Goal: Information Seeking & Learning: Understand process/instructions

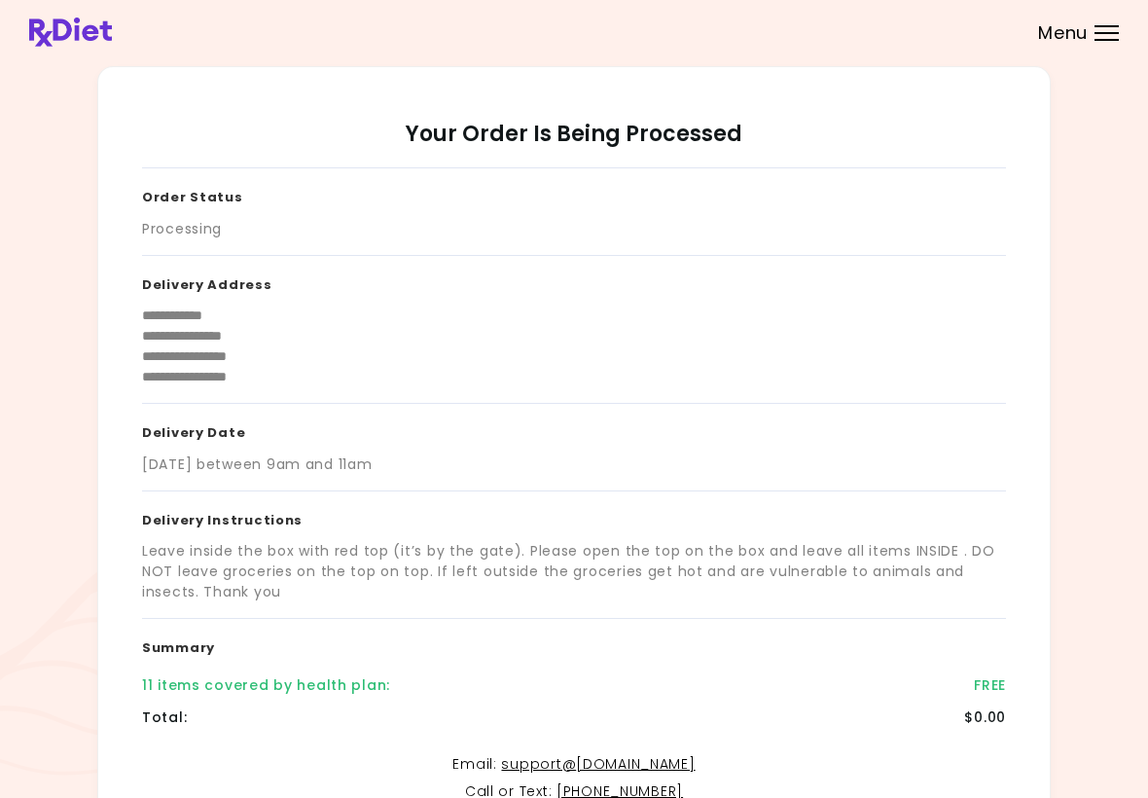
scroll to position [234, 0]
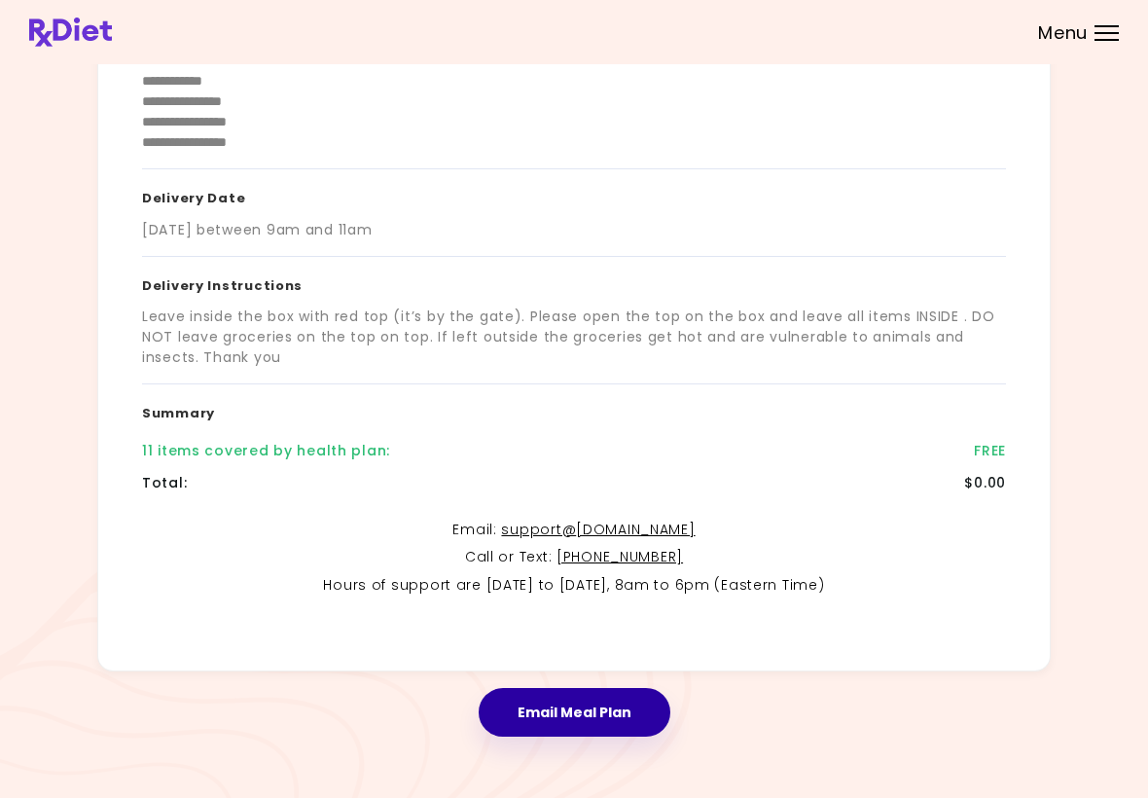
click at [626, 720] on button "Email Meal Plan" at bounding box center [575, 712] width 192 height 49
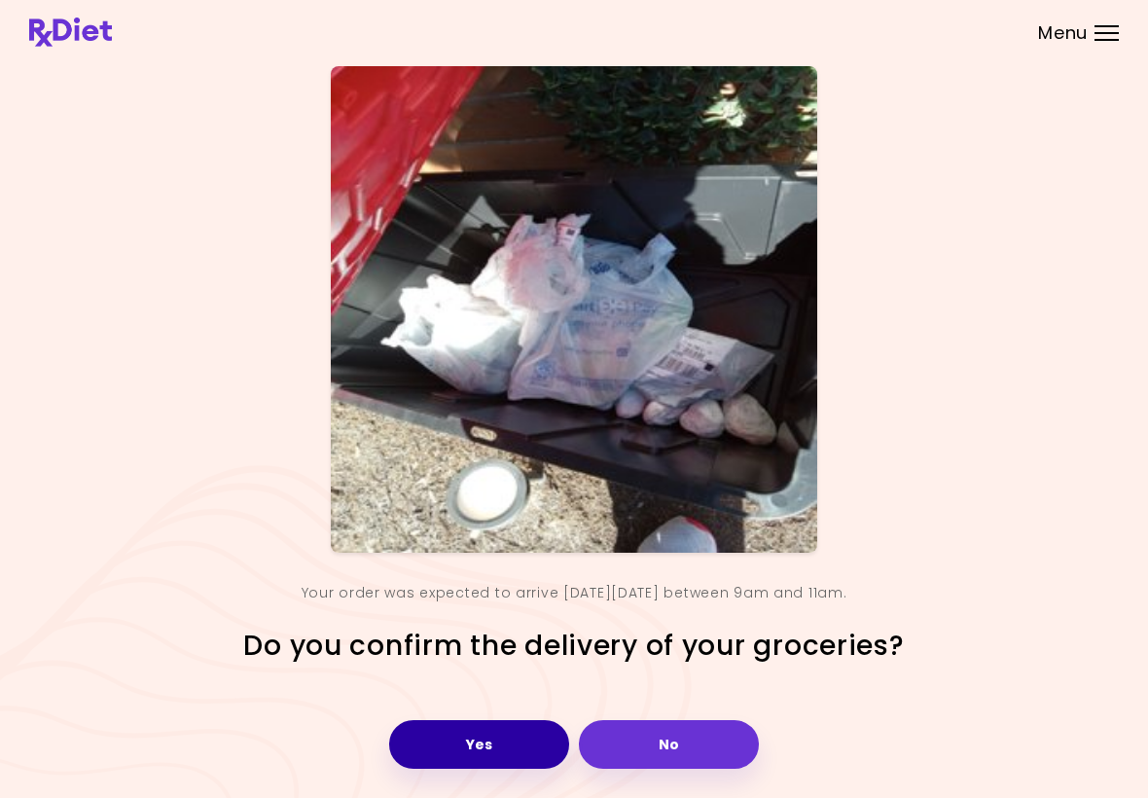
click at [512, 746] on button "Yes" at bounding box center [479, 744] width 180 height 49
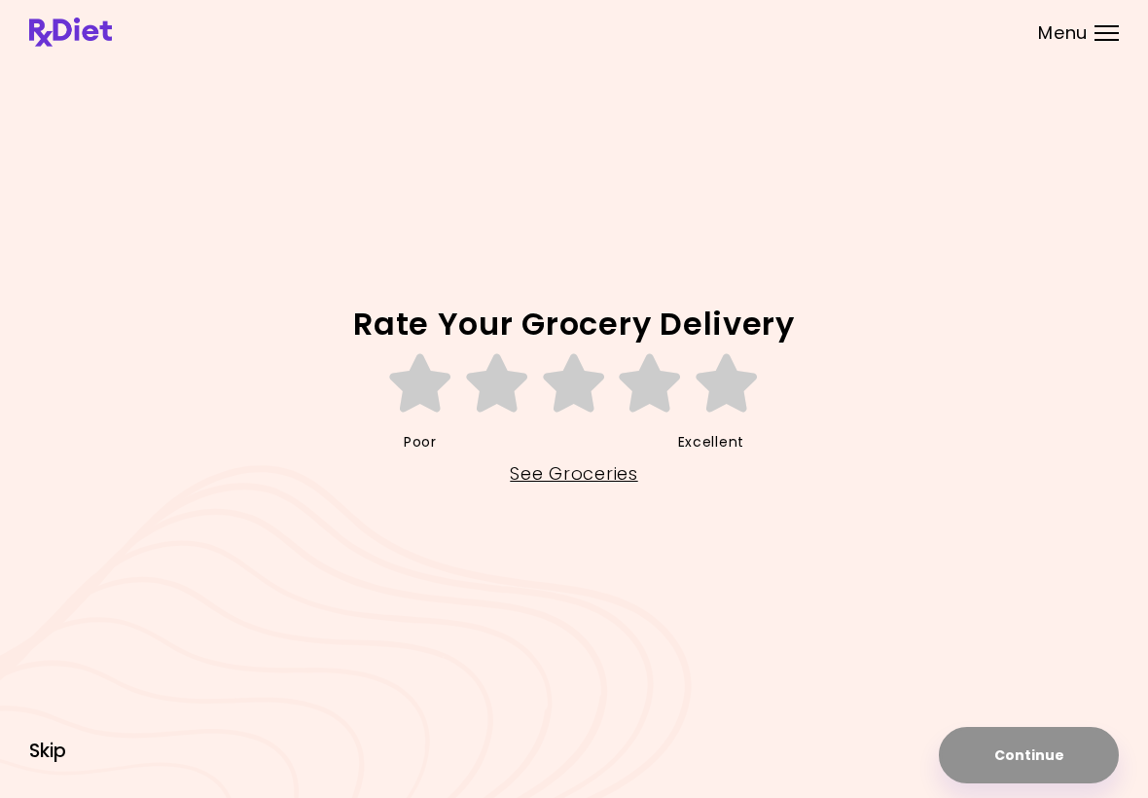
click at [58, 752] on span "Skip" at bounding box center [47, 750] width 37 height 21
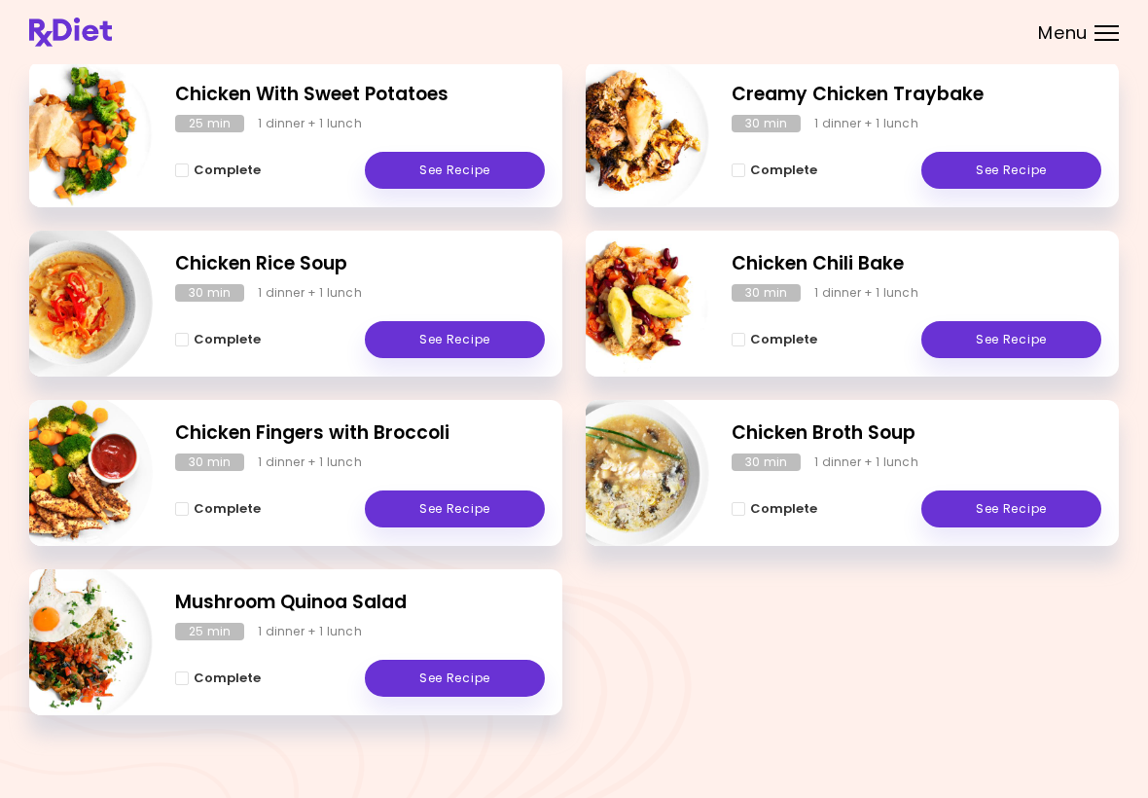
scroll to position [301, 0]
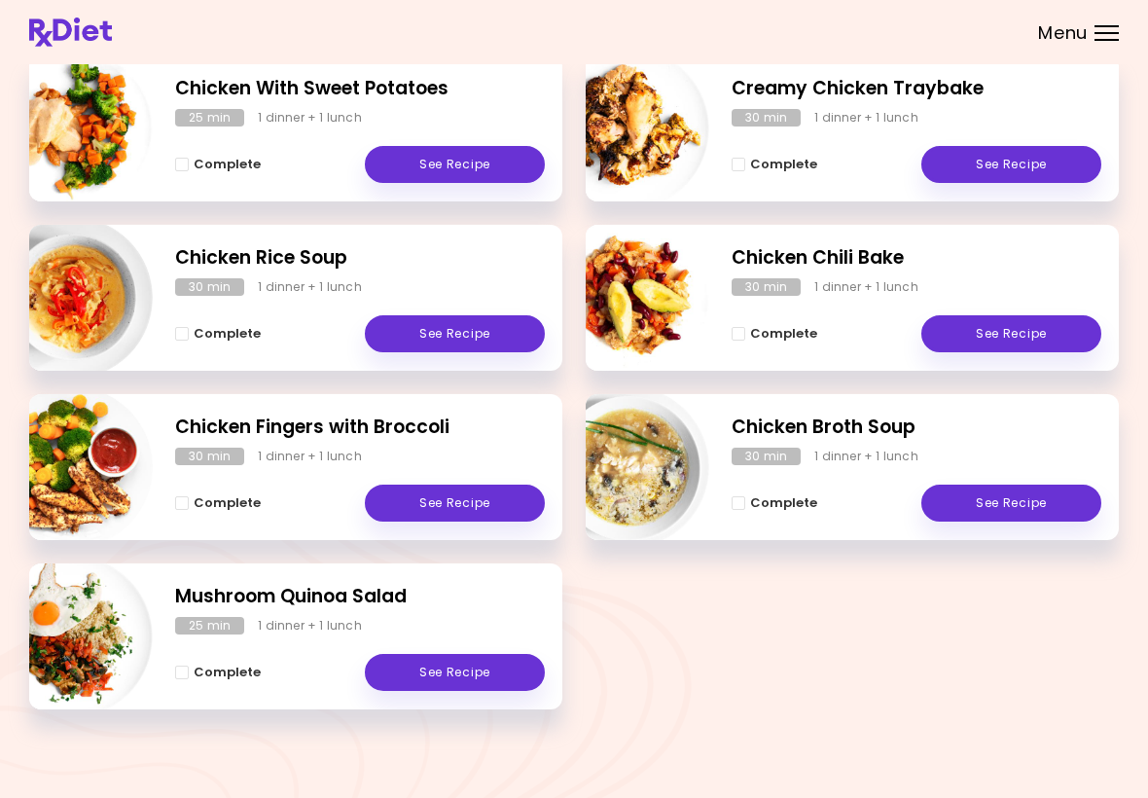
click at [486, 167] on link "See Recipe" at bounding box center [455, 164] width 180 height 37
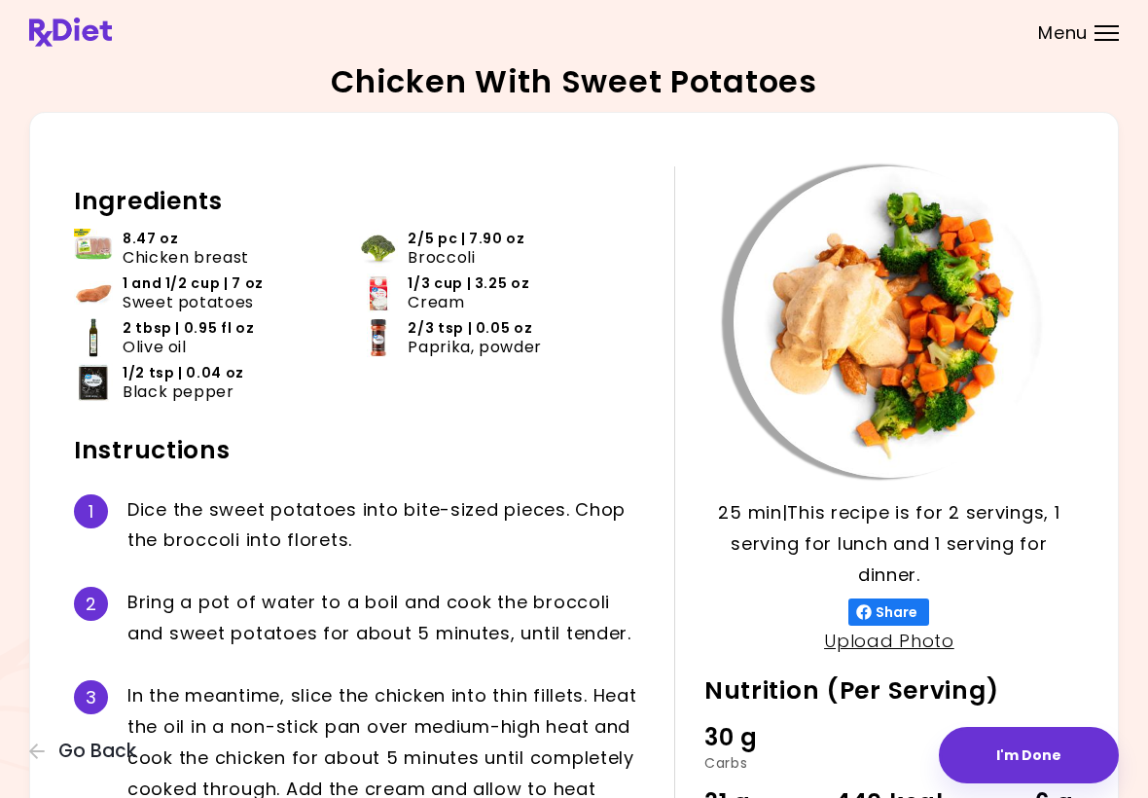
click at [45, 754] on icon "button" at bounding box center [38, 751] width 18 height 18
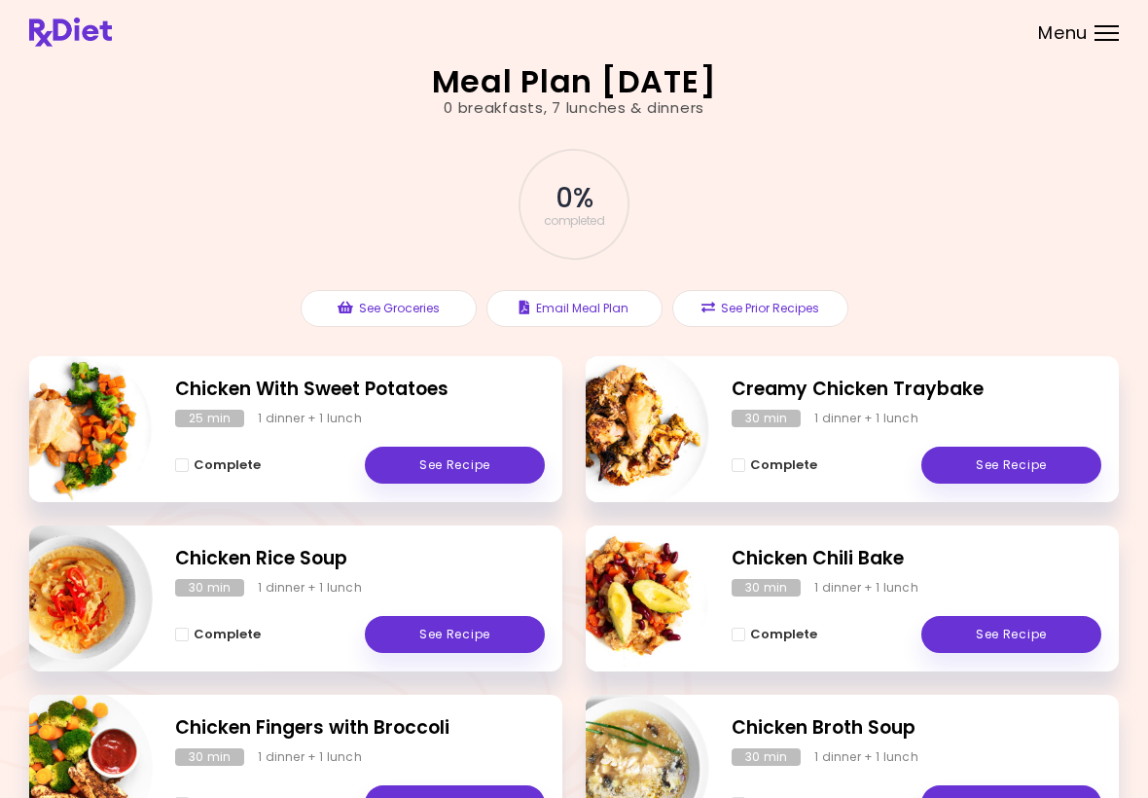
click at [454, 642] on link "See Recipe" at bounding box center [455, 634] width 180 height 37
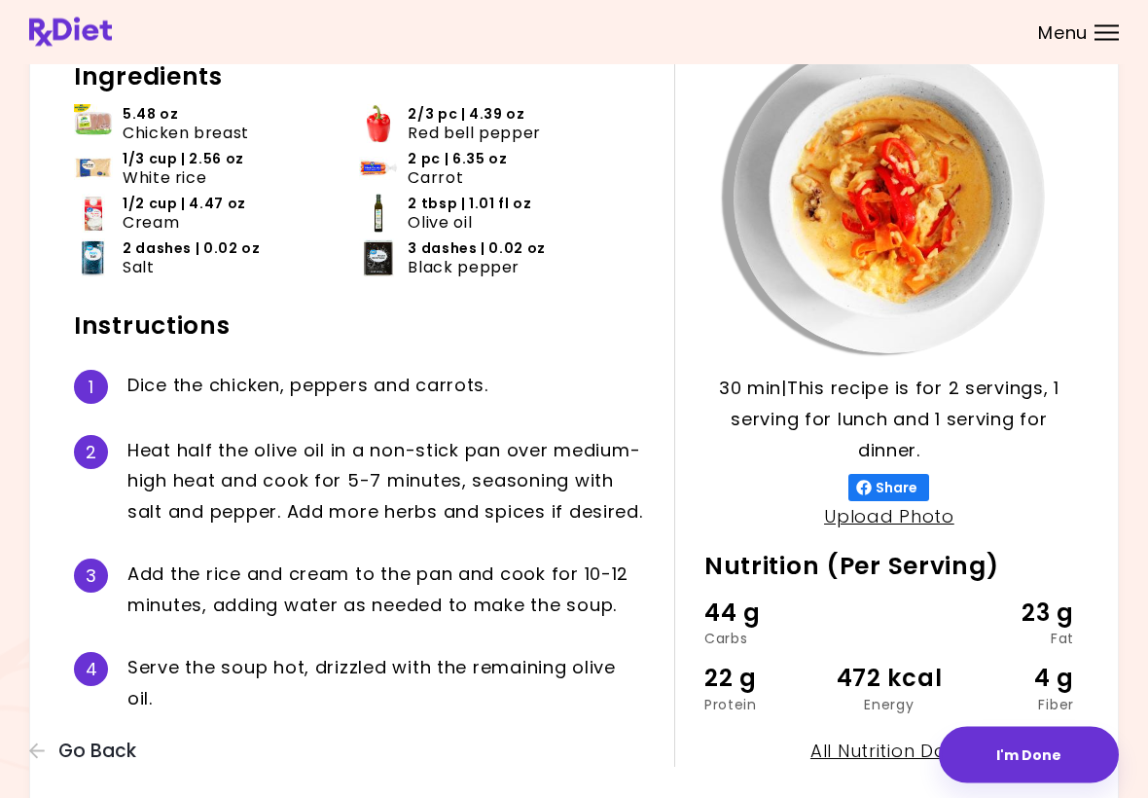
scroll to position [135, 0]
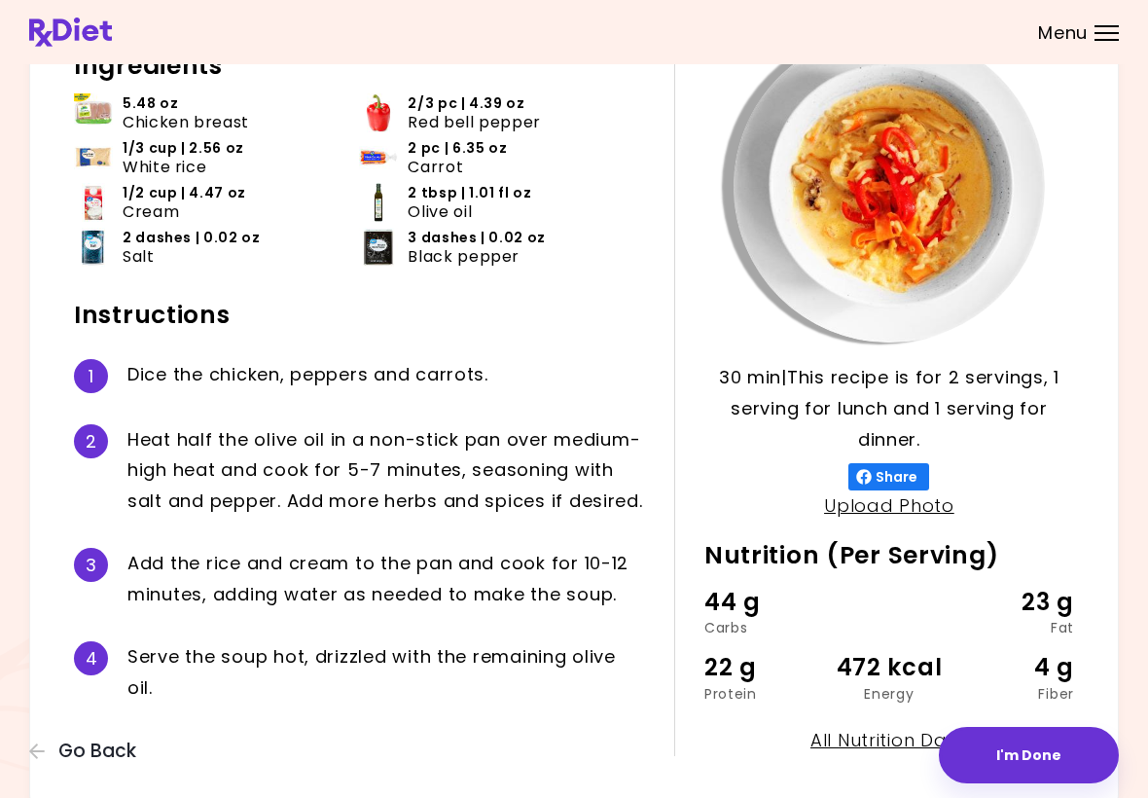
click at [45, 761] on button "Go Back" at bounding box center [87, 750] width 117 height 21
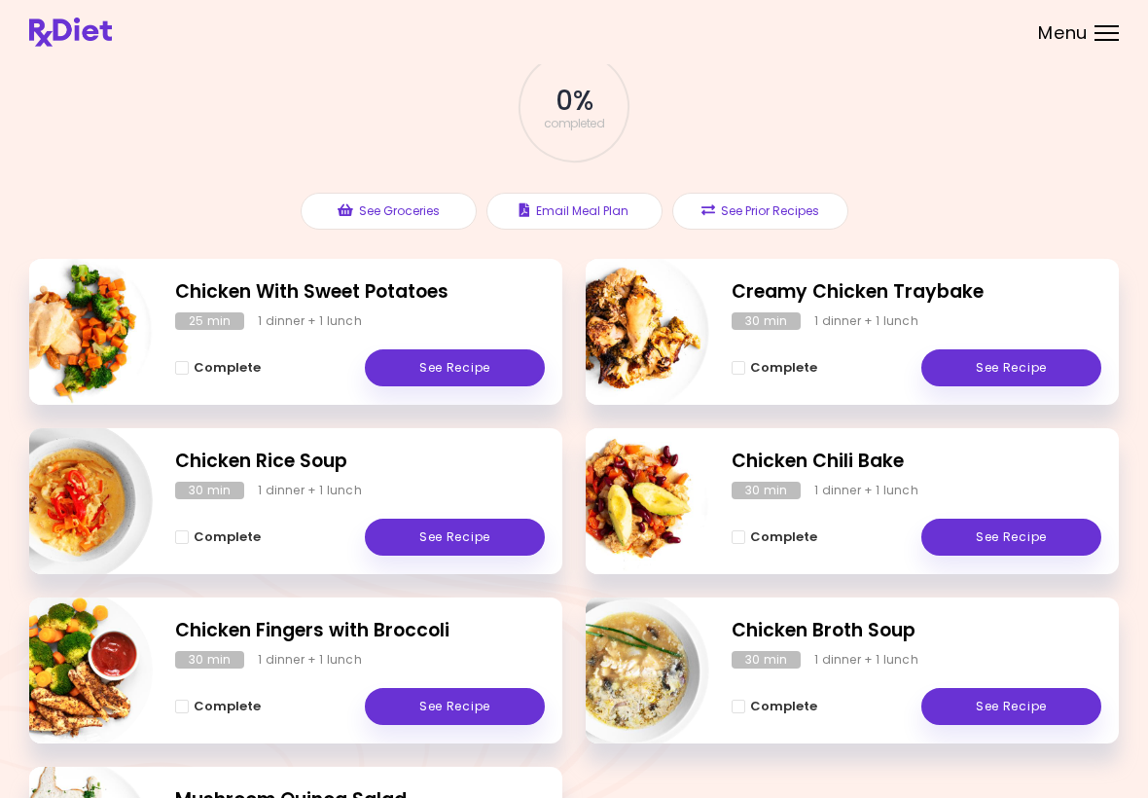
scroll to position [96, 0]
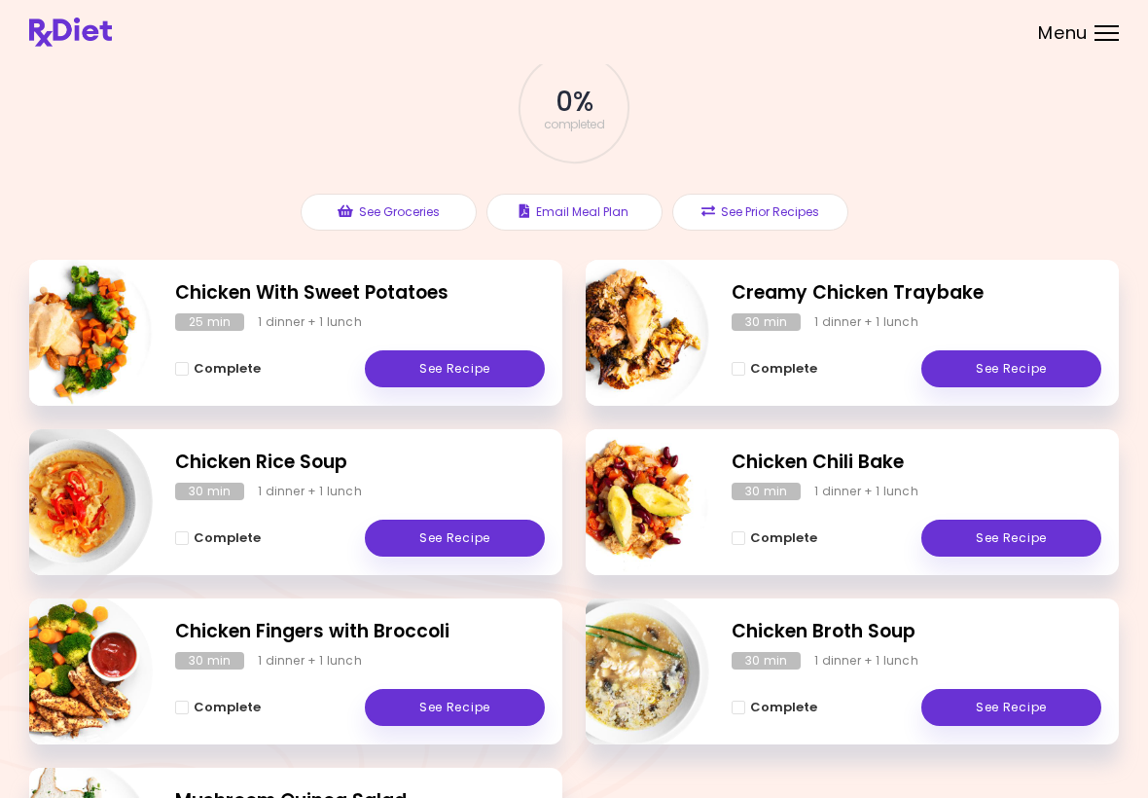
click at [470, 717] on link "See Recipe" at bounding box center [455, 707] width 180 height 37
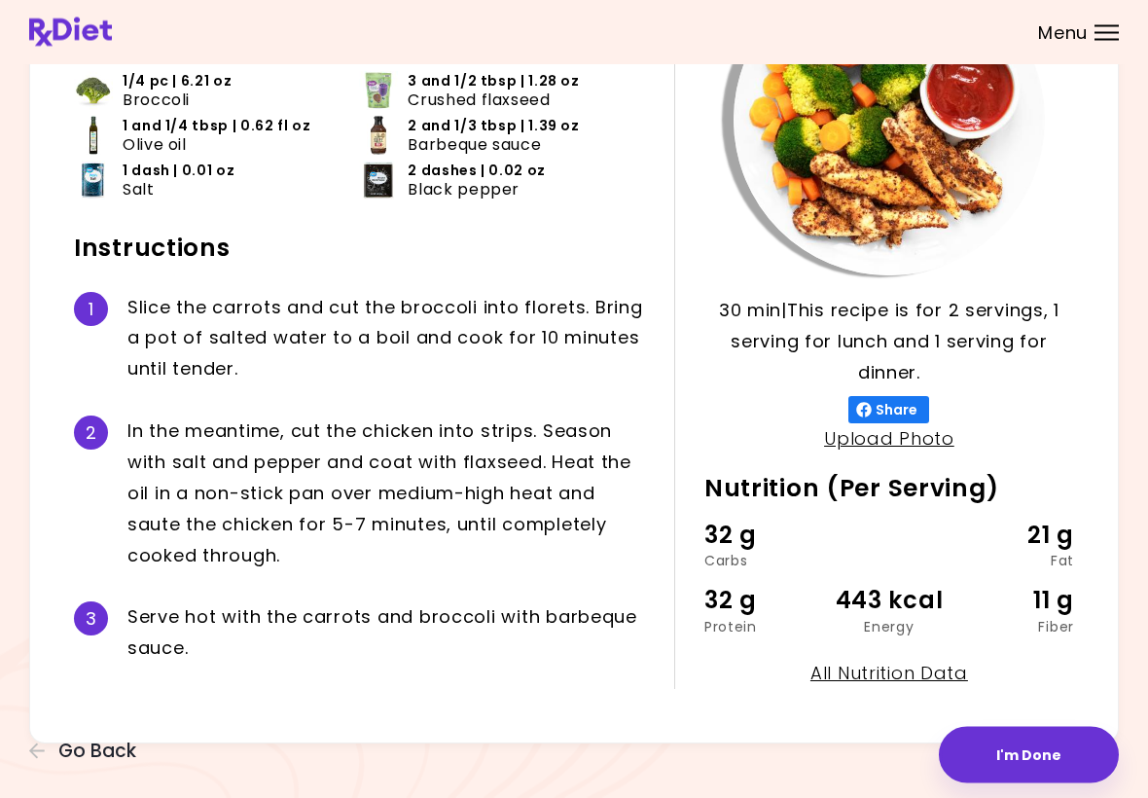
scroll to position [204, 0]
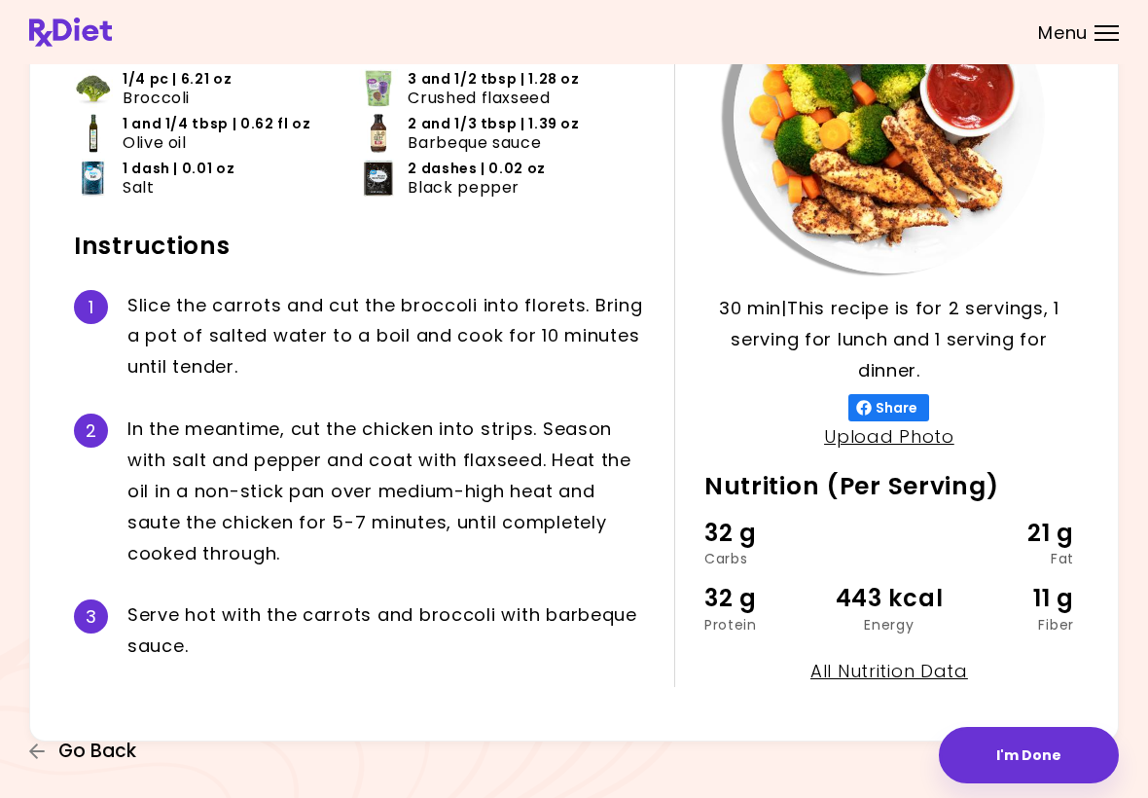
click at [73, 750] on span "Go Back" at bounding box center [97, 750] width 78 height 21
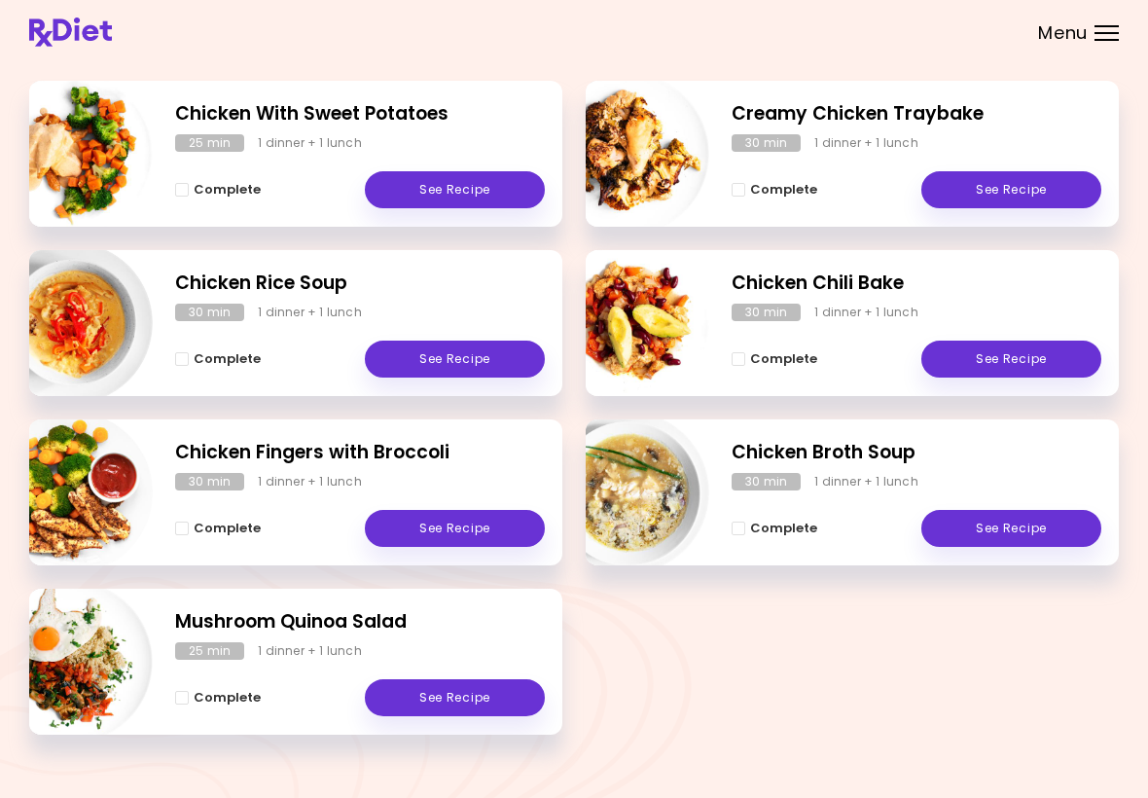
scroll to position [301, 0]
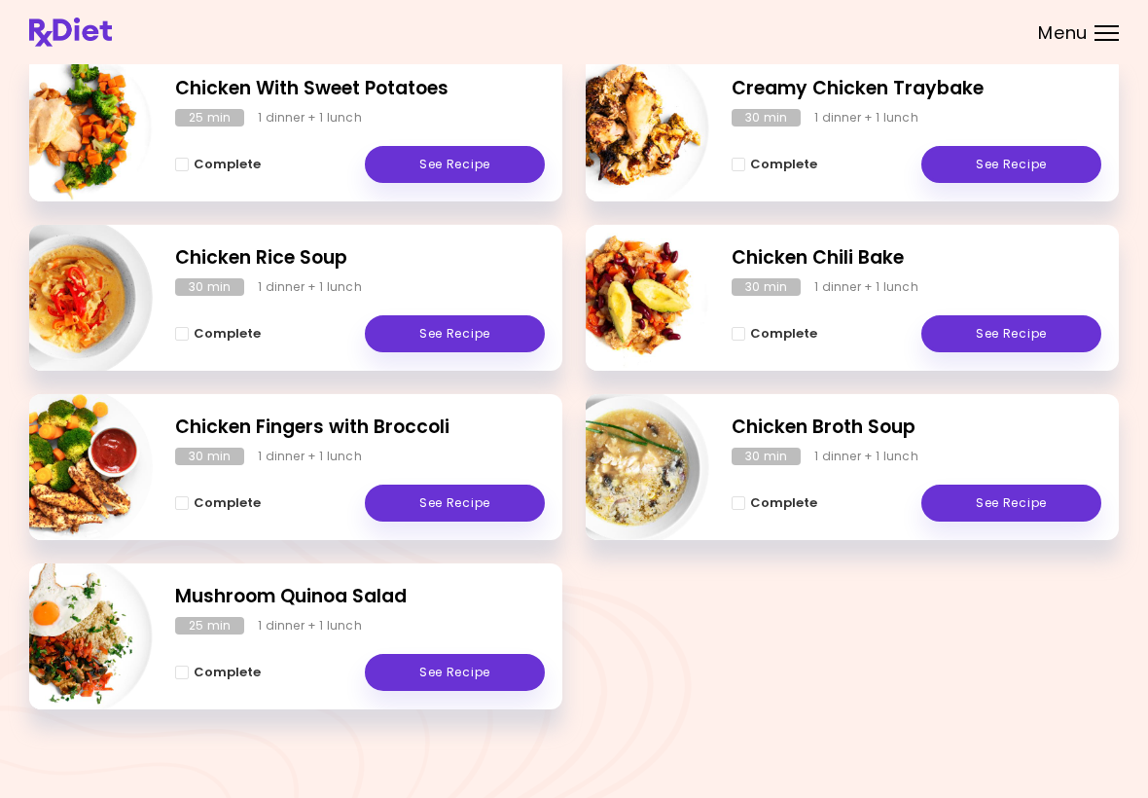
click at [478, 678] on link "See Recipe" at bounding box center [455, 672] width 180 height 37
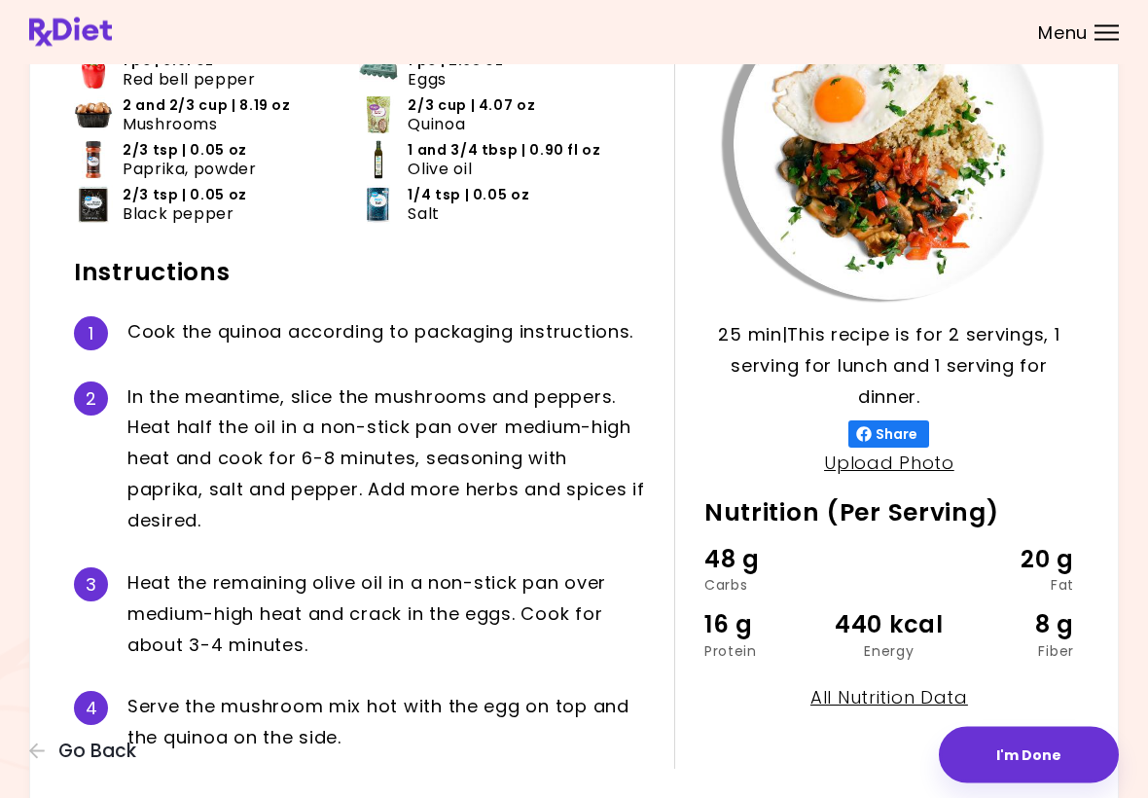
scroll to position [186, 0]
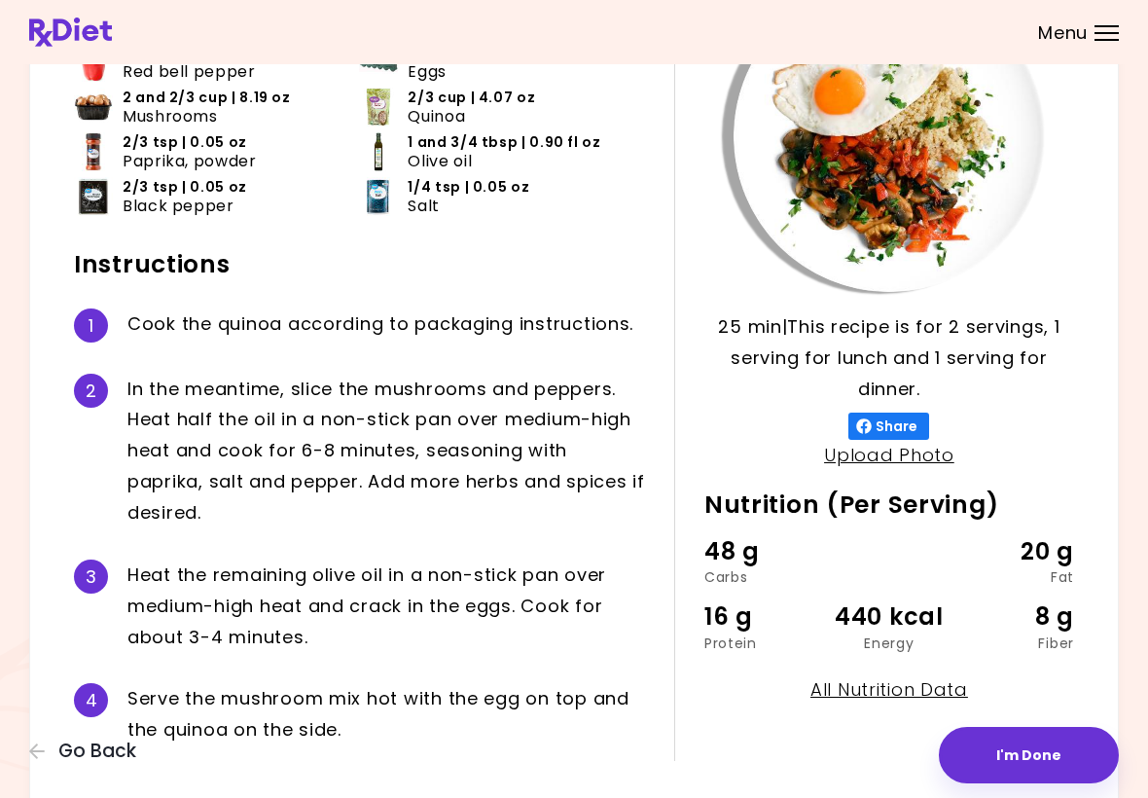
click at [63, 759] on span "Go Back" at bounding box center [97, 750] width 78 height 21
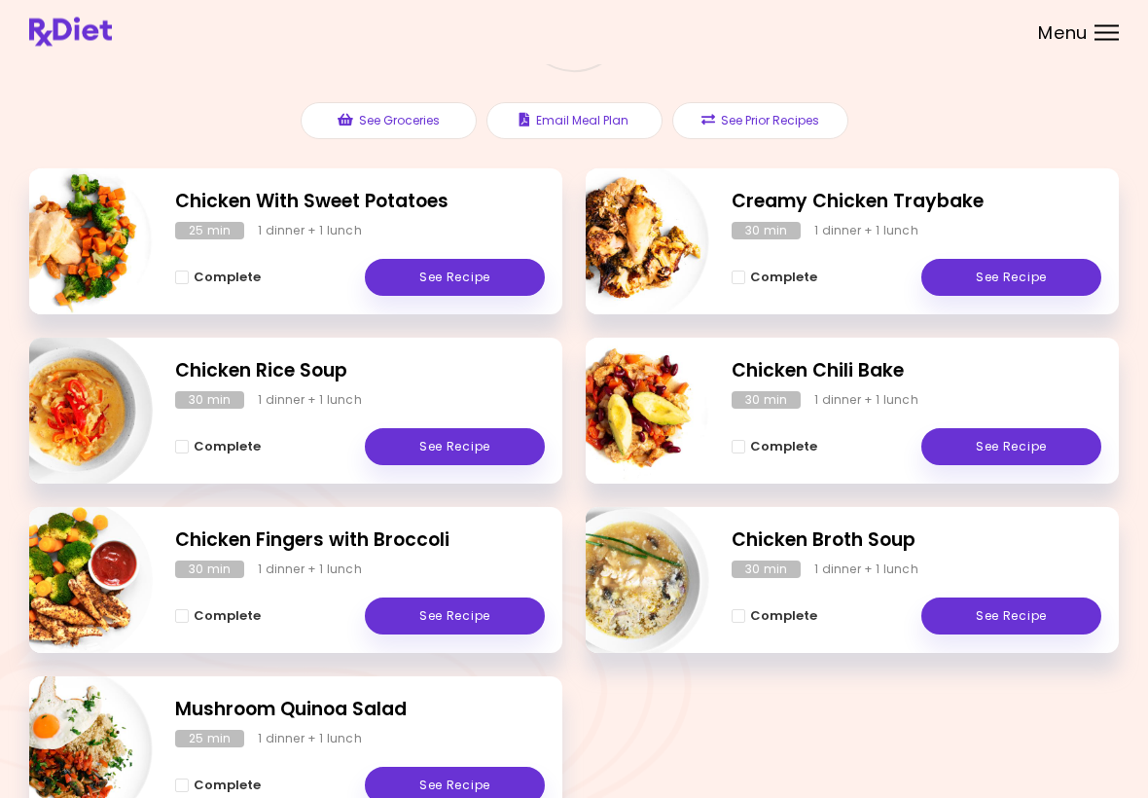
scroll to position [171, 0]
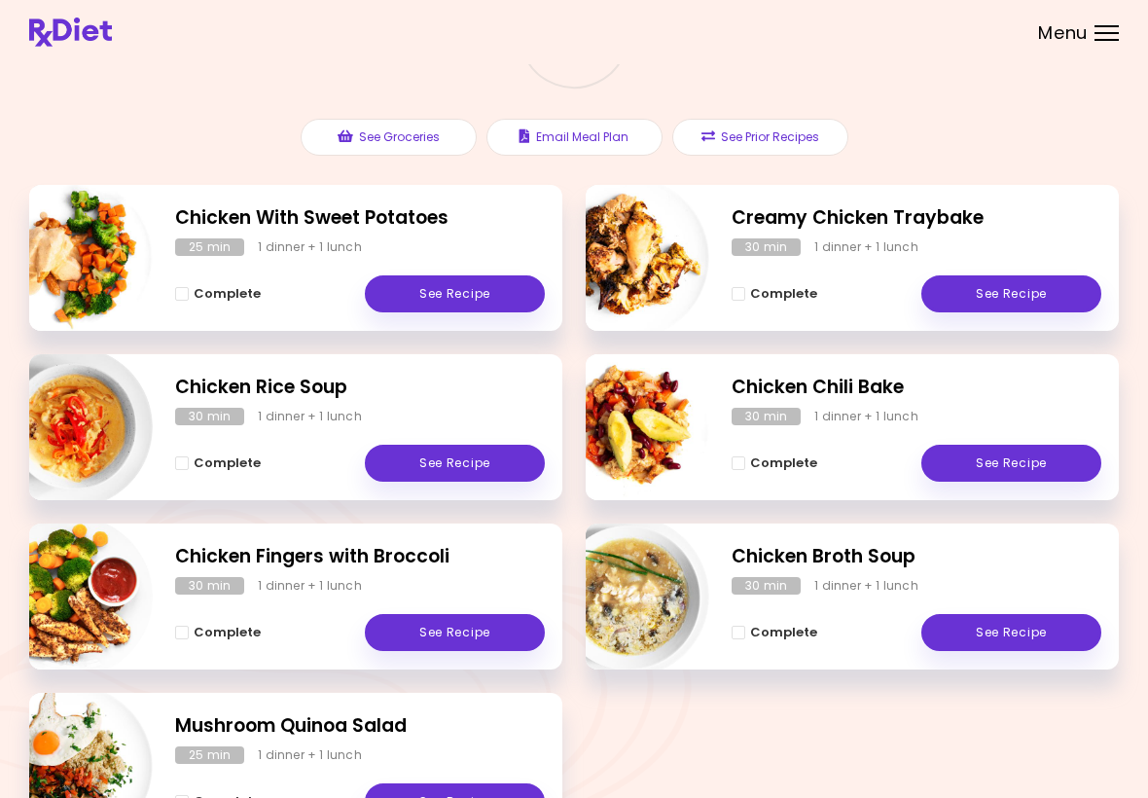
click at [1022, 292] on link "See Recipe" at bounding box center [1011, 293] width 180 height 37
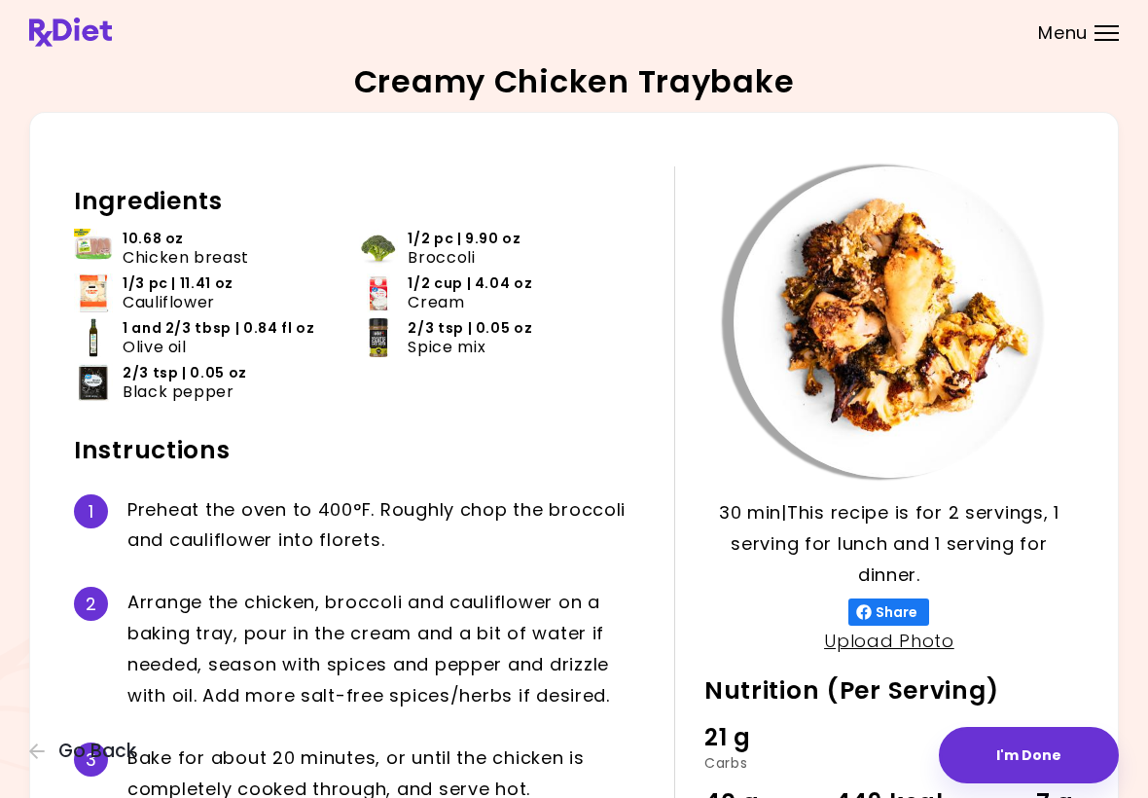
click at [99, 762] on span "Go Back" at bounding box center [97, 750] width 78 height 21
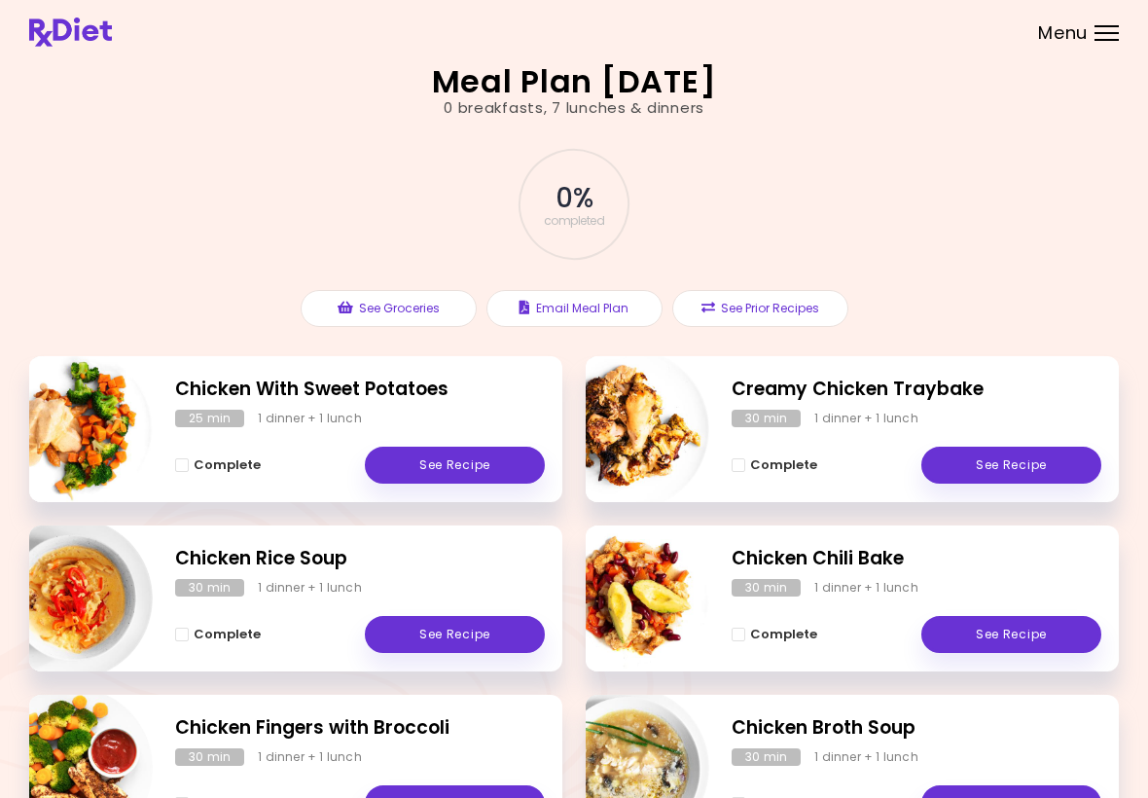
click at [1055, 648] on link "See Recipe" at bounding box center [1011, 634] width 180 height 37
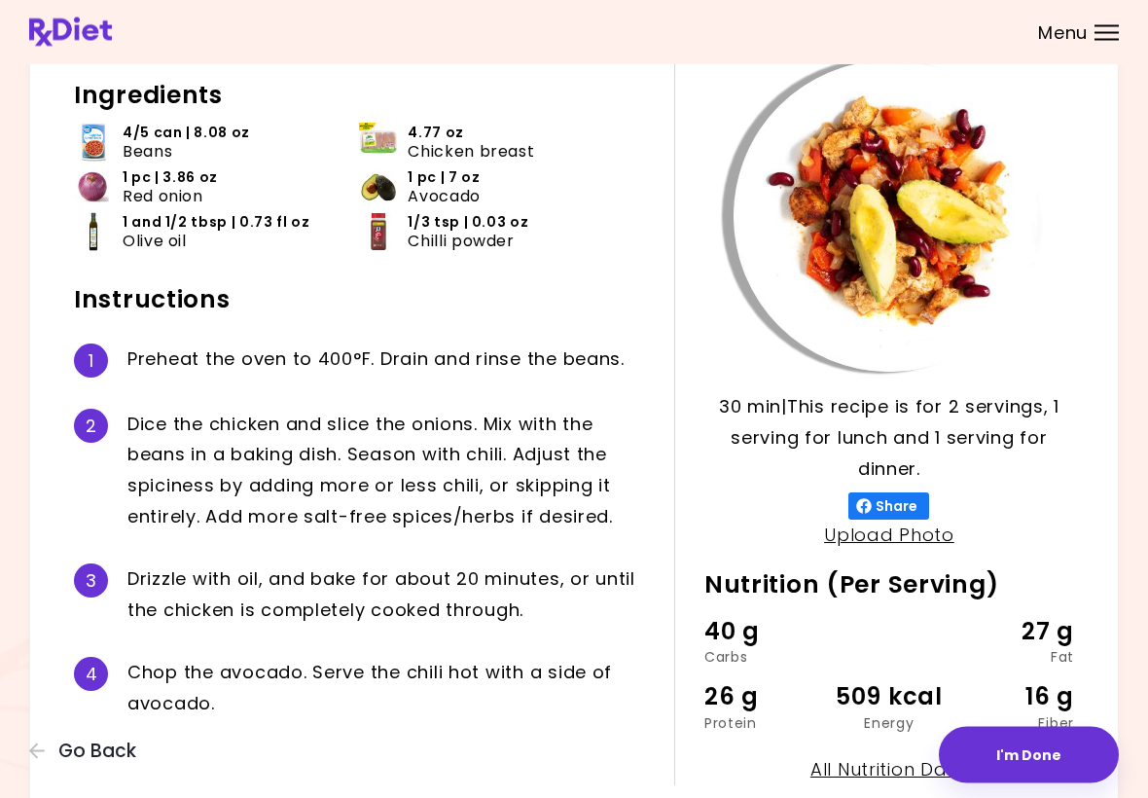
scroll to position [110, 0]
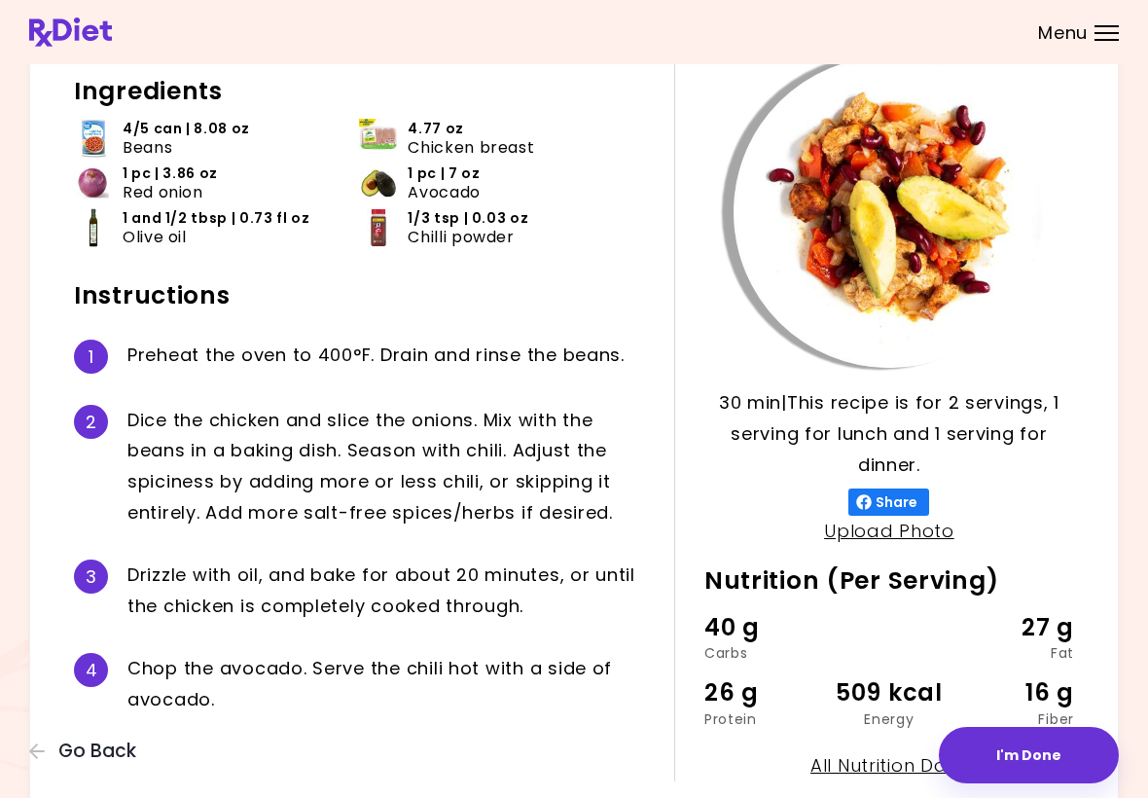
click at [84, 762] on span "Go Back" at bounding box center [97, 750] width 78 height 21
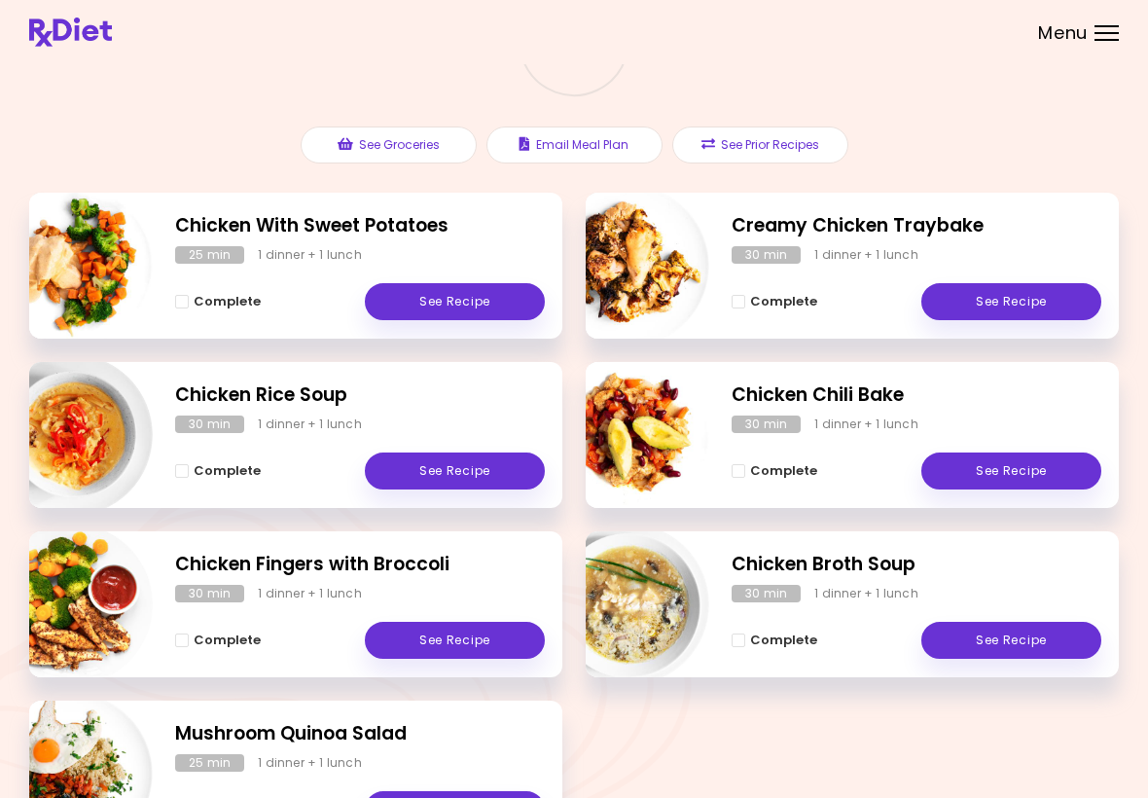
scroll to position [207, 0]
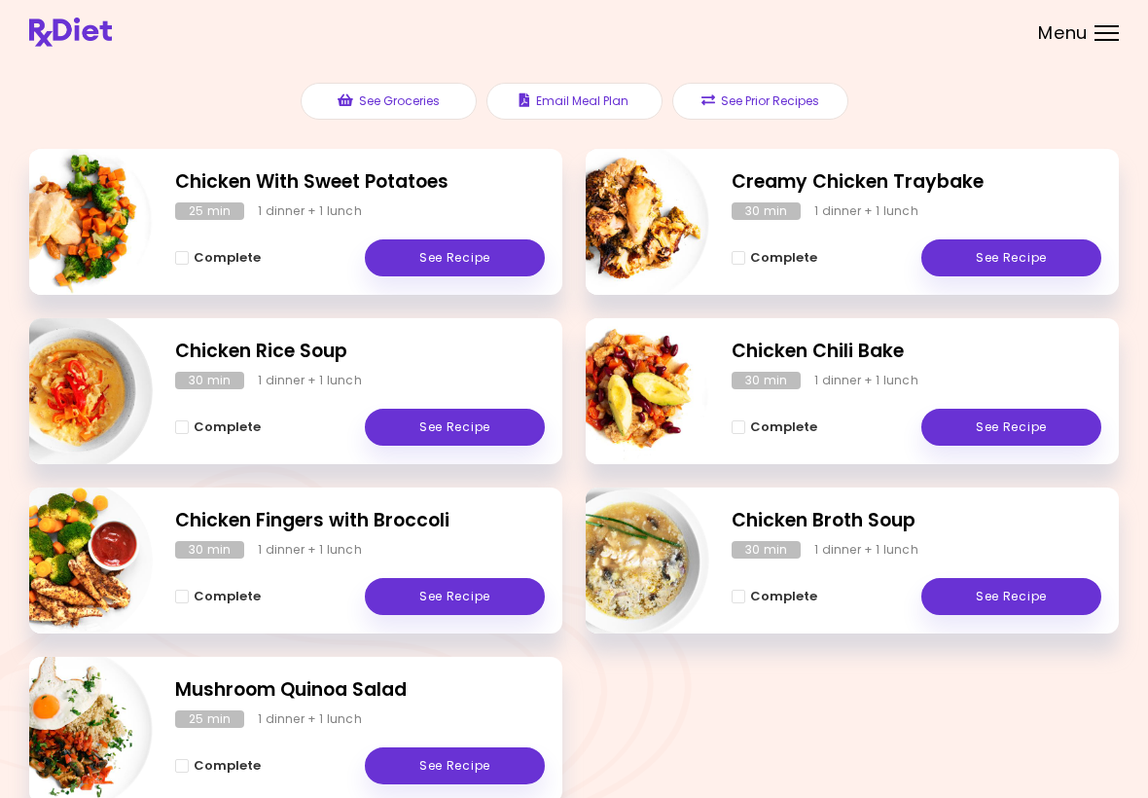
click at [1028, 600] on link "See Recipe" at bounding box center [1011, 596] width 180 height 37
